Goal: Navigation & Orientation: Understand site structure

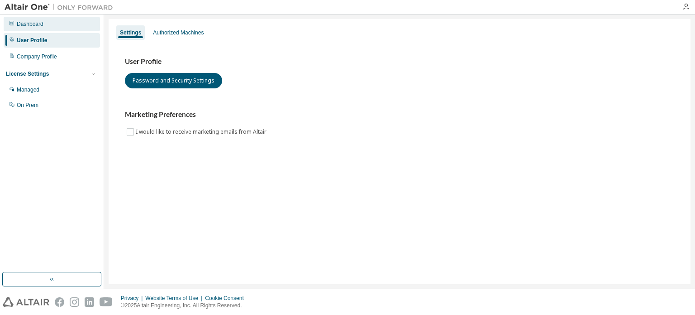
click at [51, 25] on div "Dashboard" at bounding box center [52, 24] width 96 height 14
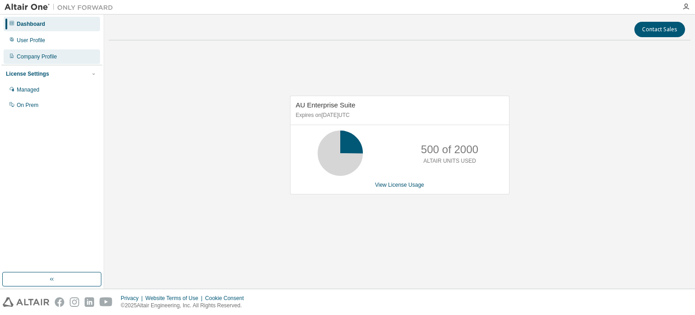
click at [22, 49] on div "Company Profile" at bounding box center [52, 56] width 96 height 14
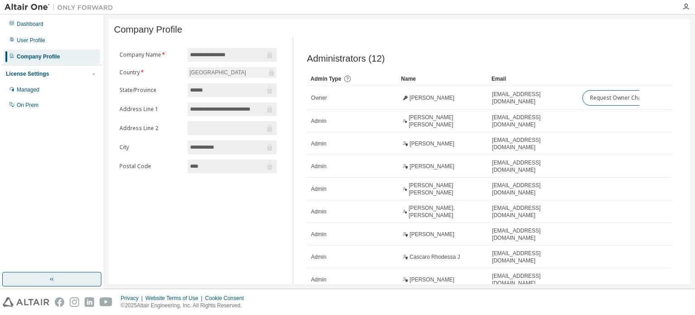
click at [71, 280] on button "button" at bounding box center [51, 279] width 99 height 14
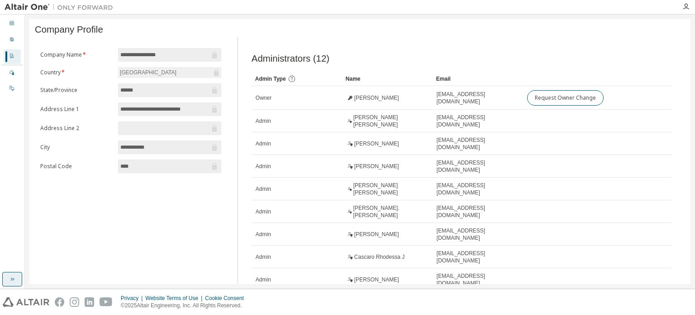
click at [17, 280] on button "button" at bounding box center [12, 279] width 20 height 14
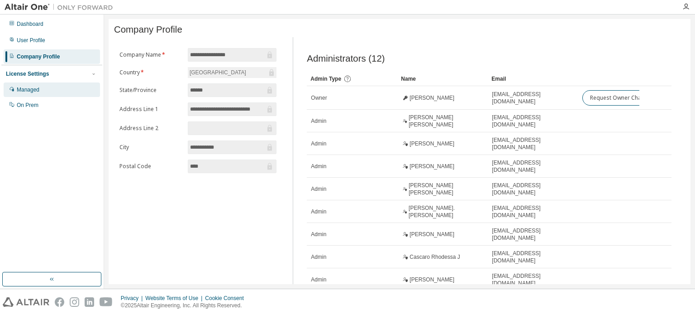
click at [30, 90] on div "Managed" at bounding box center [28, 89] width 23 height 7
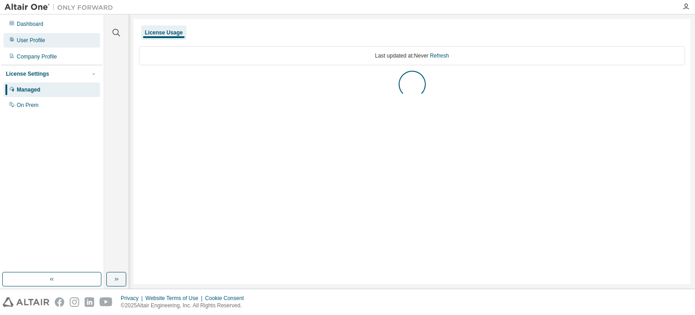
click at [33, 39] on div "User Profile" at bounding box center [31, 40] width 29 height 7
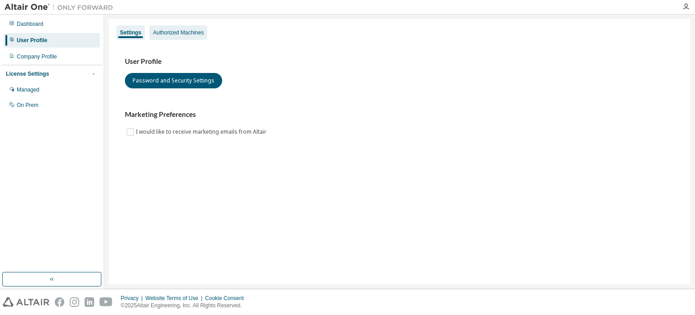
click at [169, 33] on div "Authorized Machines" at bounding box center [178, 32] width 51 height 7
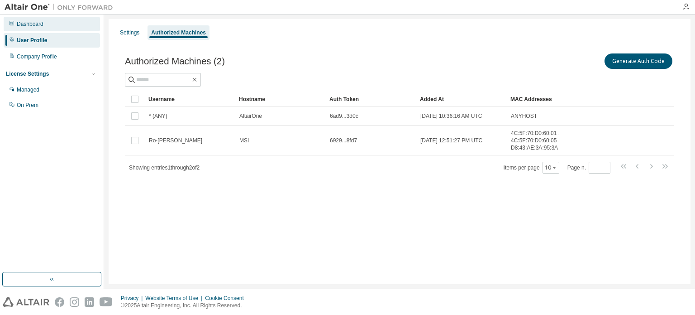
click at [57, 27] on div "Dashboard" at bounding box center [52, 24] width 96 height 14
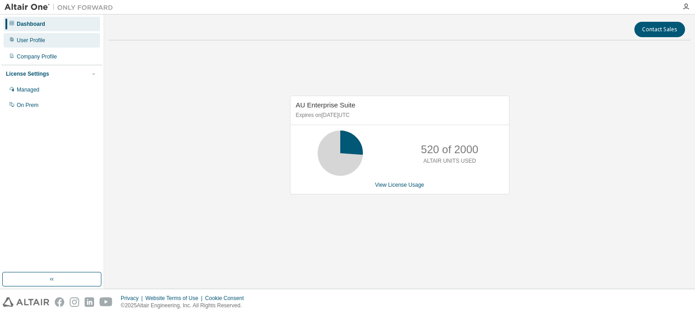
click at [33, 38] on div "User Profile" at bounding box center [31, 40] width 29 height 7
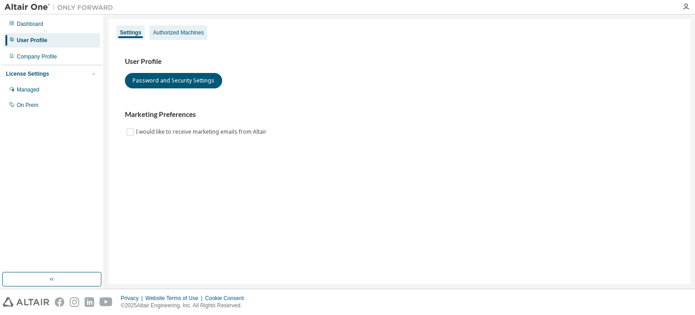
click at [164, 29] on div "Authorized Machines" at bounding box center [178, 32] width 51 height 7
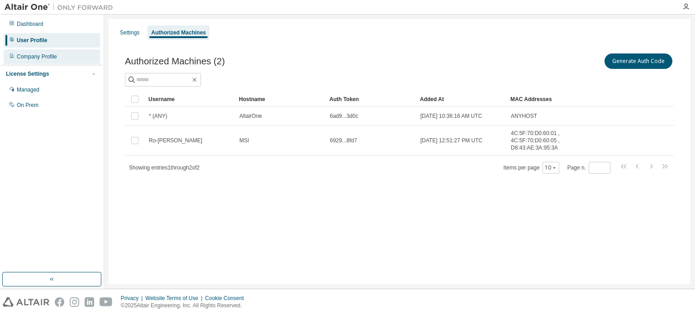
click at [46, 53] on div "Company Profile" at bounding box center [37, 56] width 40 height 7
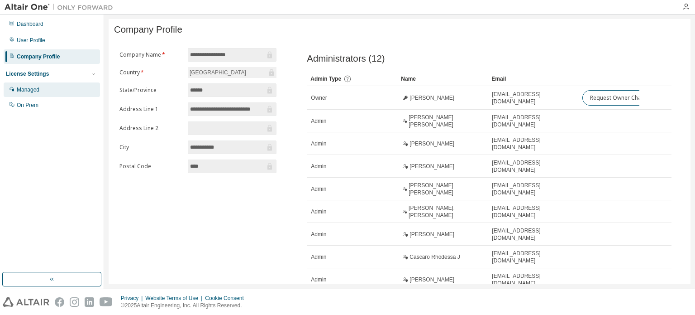
click at [37, 83] on div "Managed" at bounding box center [52, 89] width 96 height 14
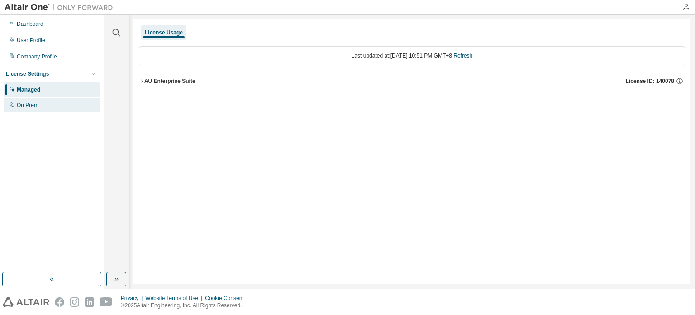
click at [35, 104] on div "On Prem" at bounding box center [28, 104] width 22 height 7
